Goal: Check status: Verify the current state of an ongoing process or item

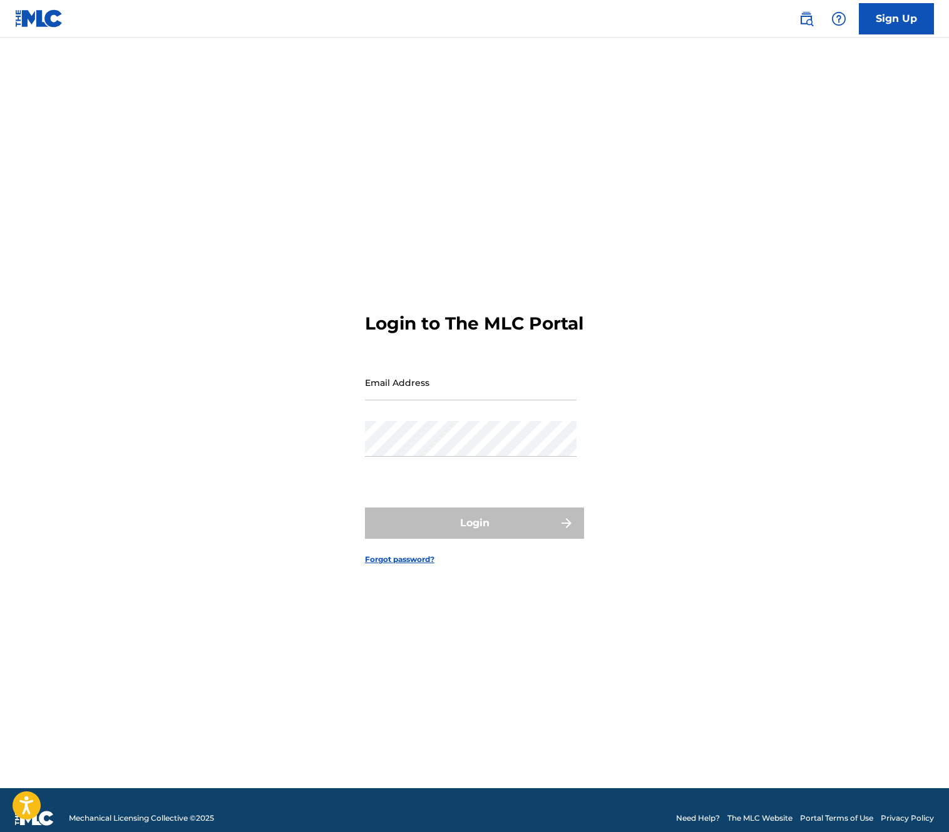
click at [460, 388] on input "Email Address" at bounding box center [471, 382] width 212 height 36
type input "[EMAIL_ADDRESS][DOMAIN_NAME]"
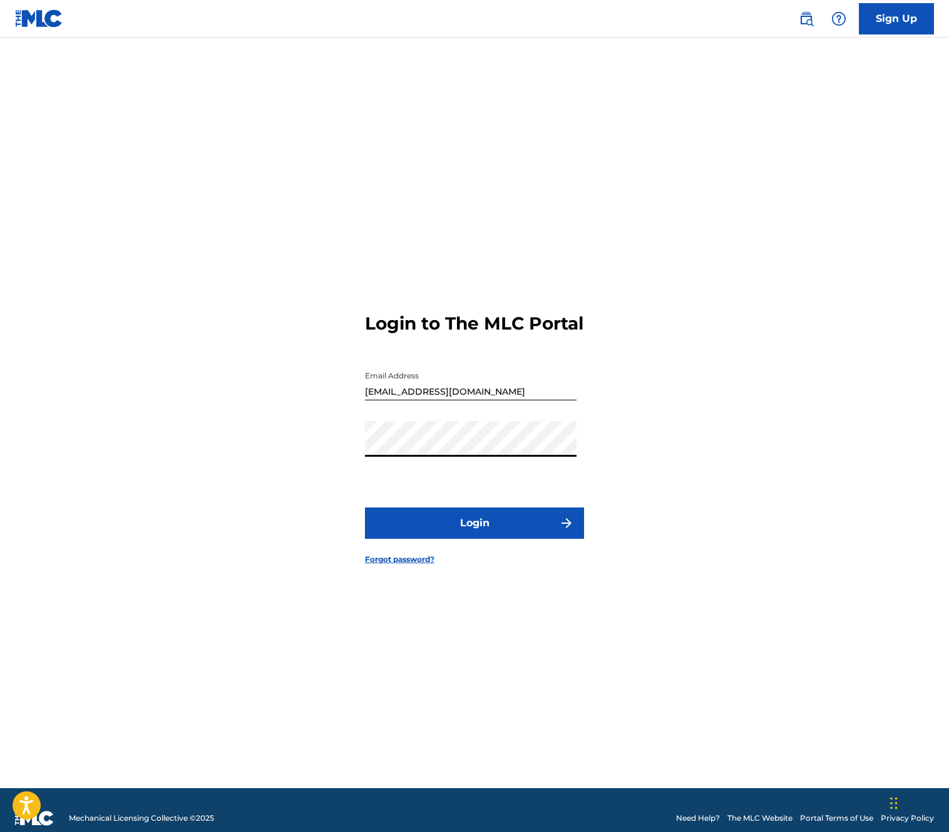
click at [434, 533] on button "Login" at bounding box center [474, 522] width 219 height 31
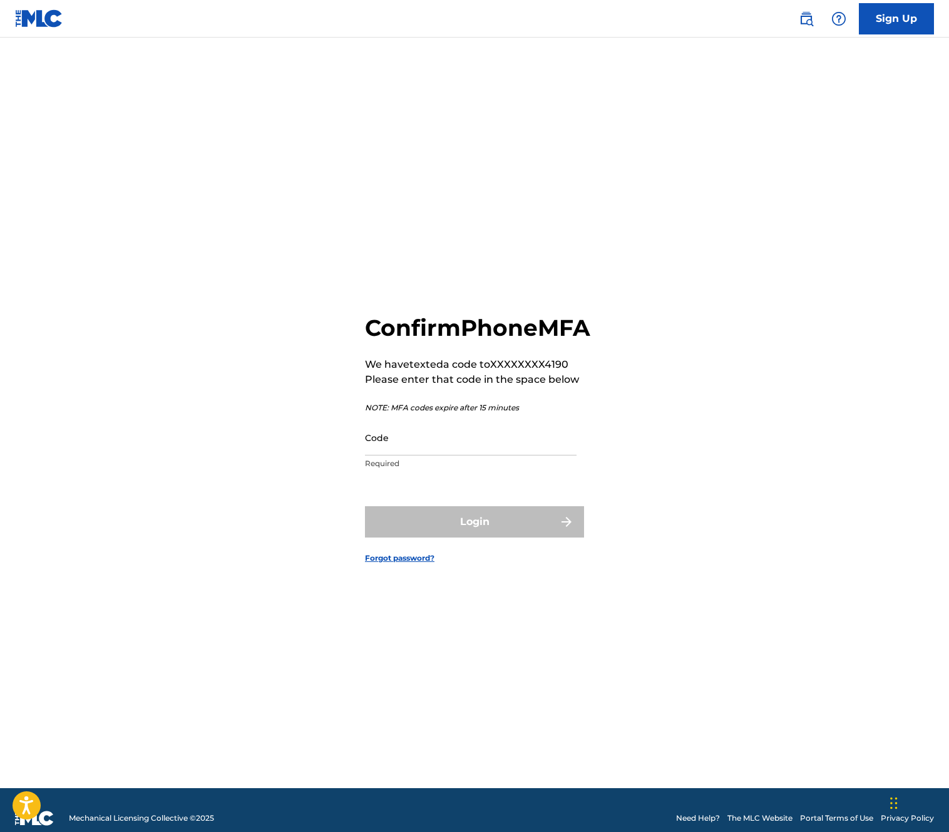
click at [396, 453] on input "Code" at bounding box center [471, 438] width 212 height 36
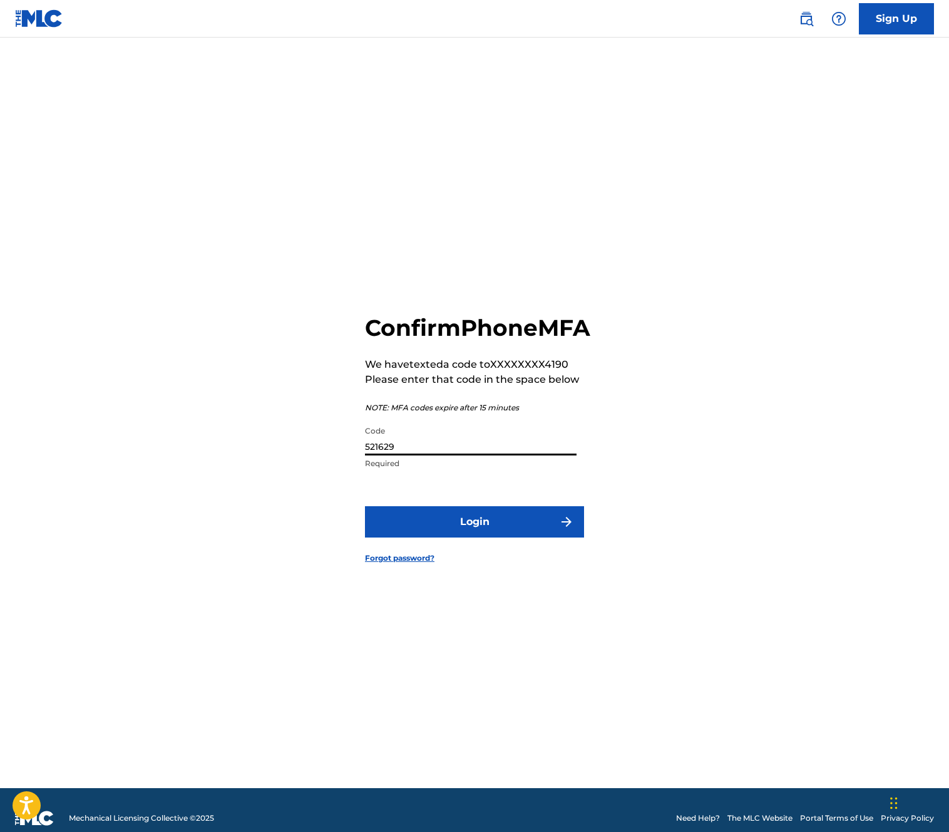
type input "521629"
click at [365, 506] on button "Login" at bounding box center [474, 521] width 219 height 31
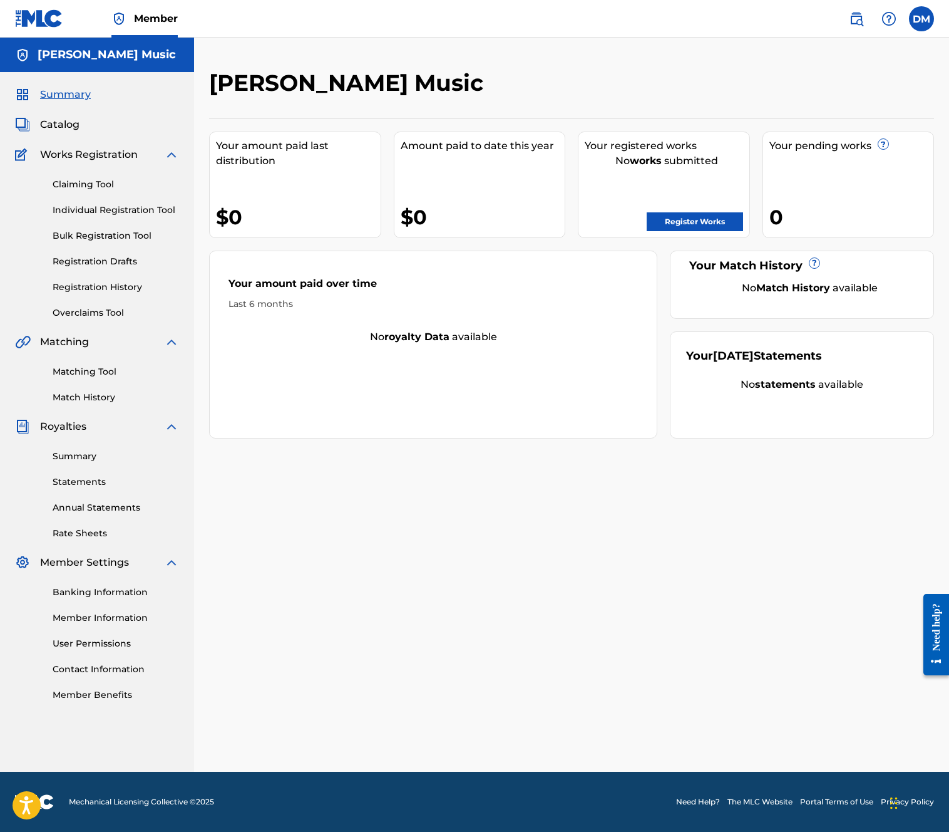
click at [110, 283] on link "Registration History" at bounding box center [116, 287] width 126 height 13
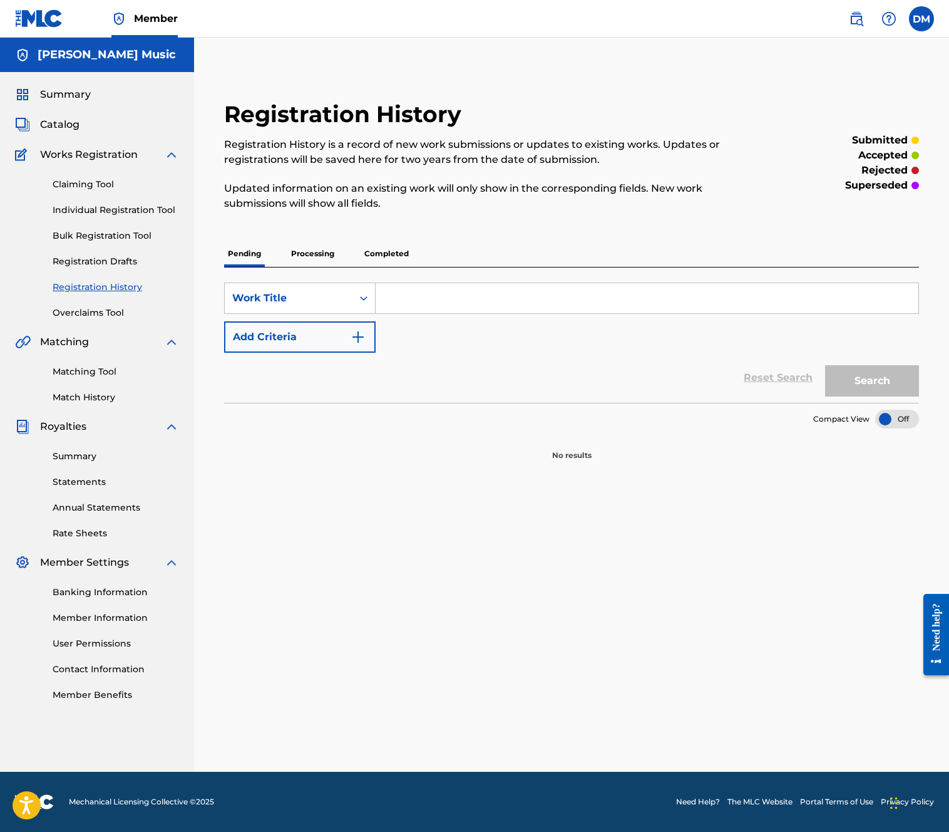
click at [314, 257] on p "Processing" at bounding box center [312, 253] width 51 height 26
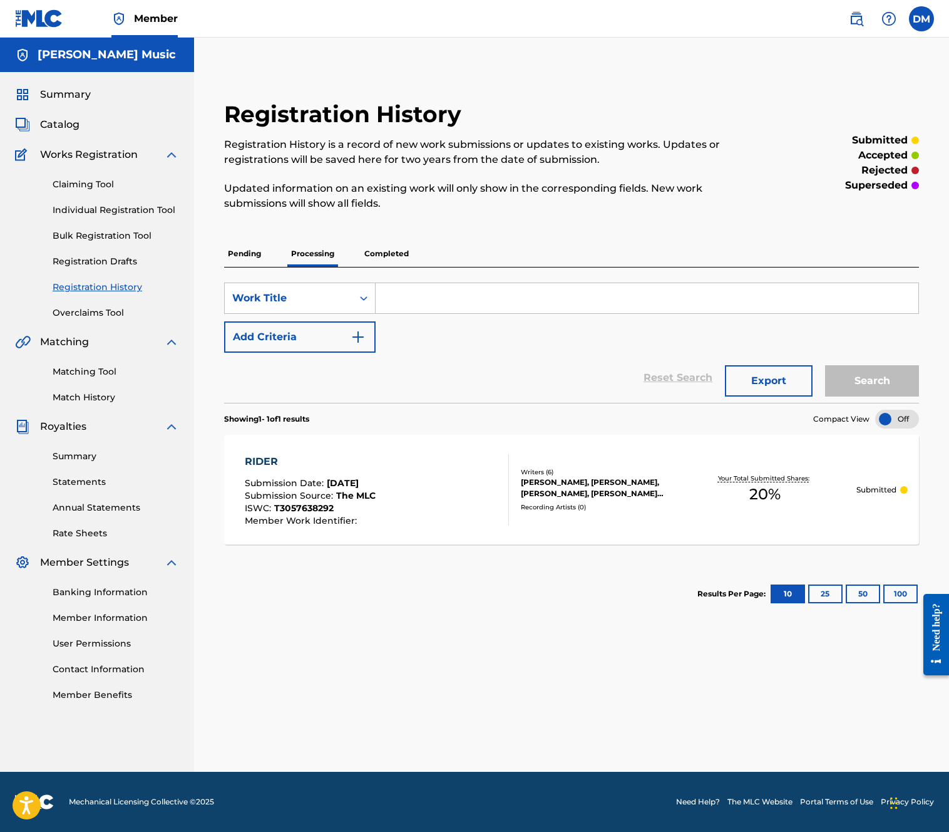
click at [398, 257] on p "Completed" at bounding box center [387, 253] width 52 height 26
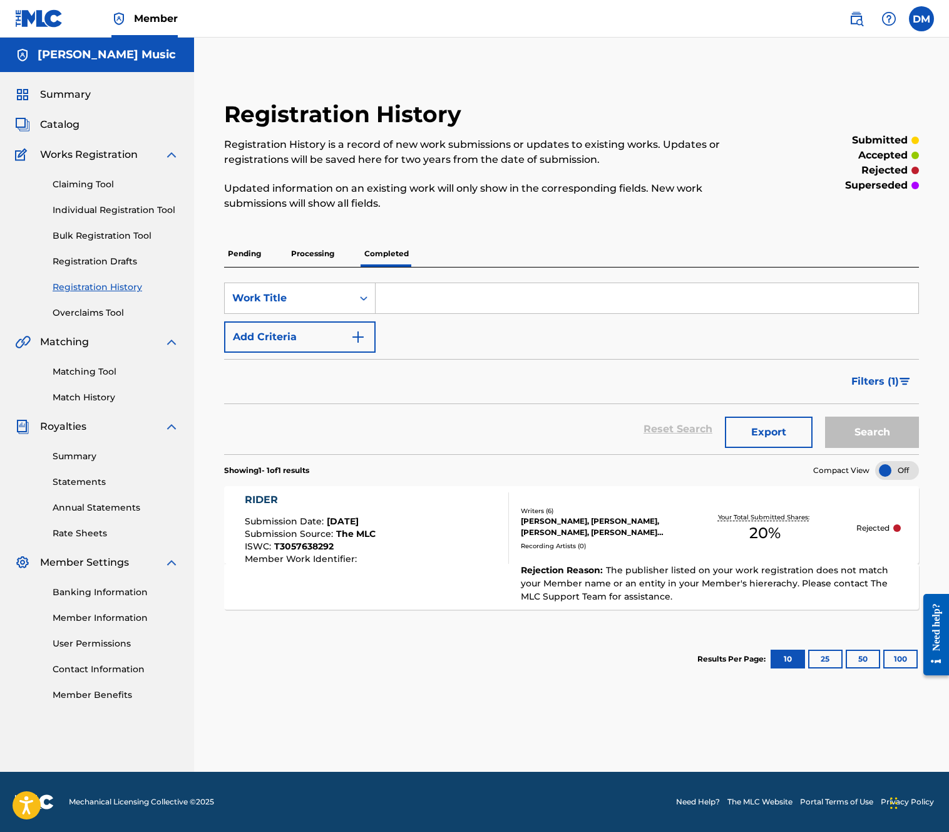
click at [313, 258] on p "Processing" at bounding box center [312, 253] width 51 height 26
